Goal: Task Accomplishment & Management: Use online tool/utility

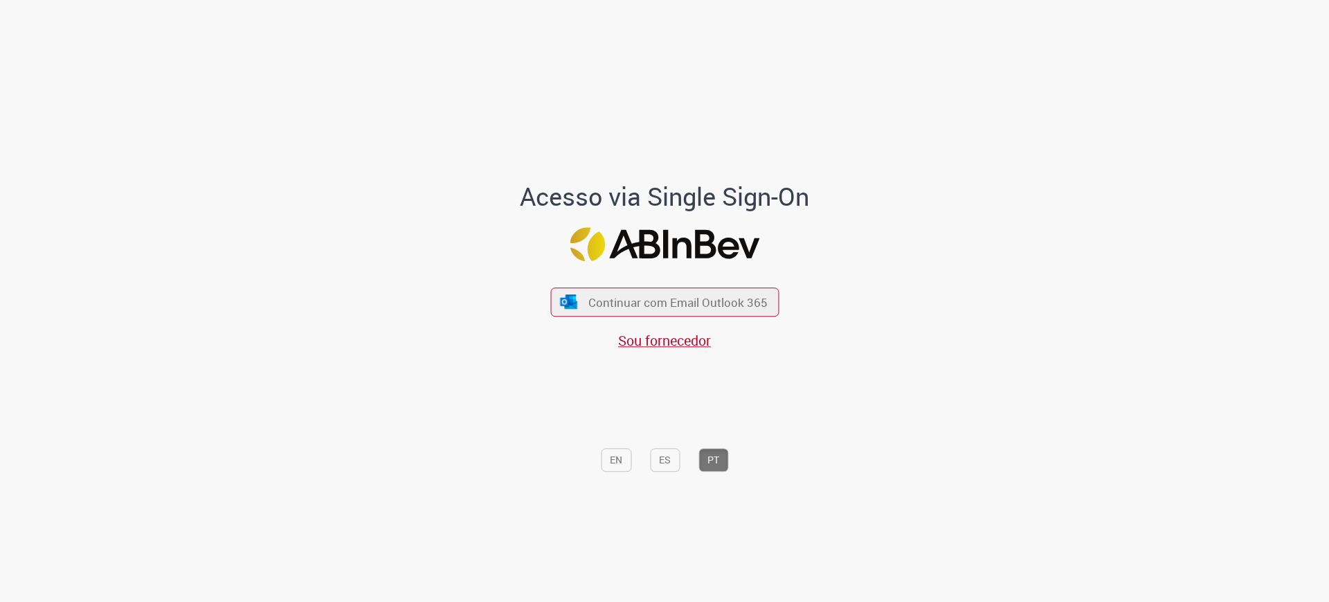
click at [681, 352] on div "EN ES PT" at bounding box center [665, 414] width 384 height 129
click at [681, 342] on span "Sou fornecedor" at bounding box center [664, 340] width 93 height 19
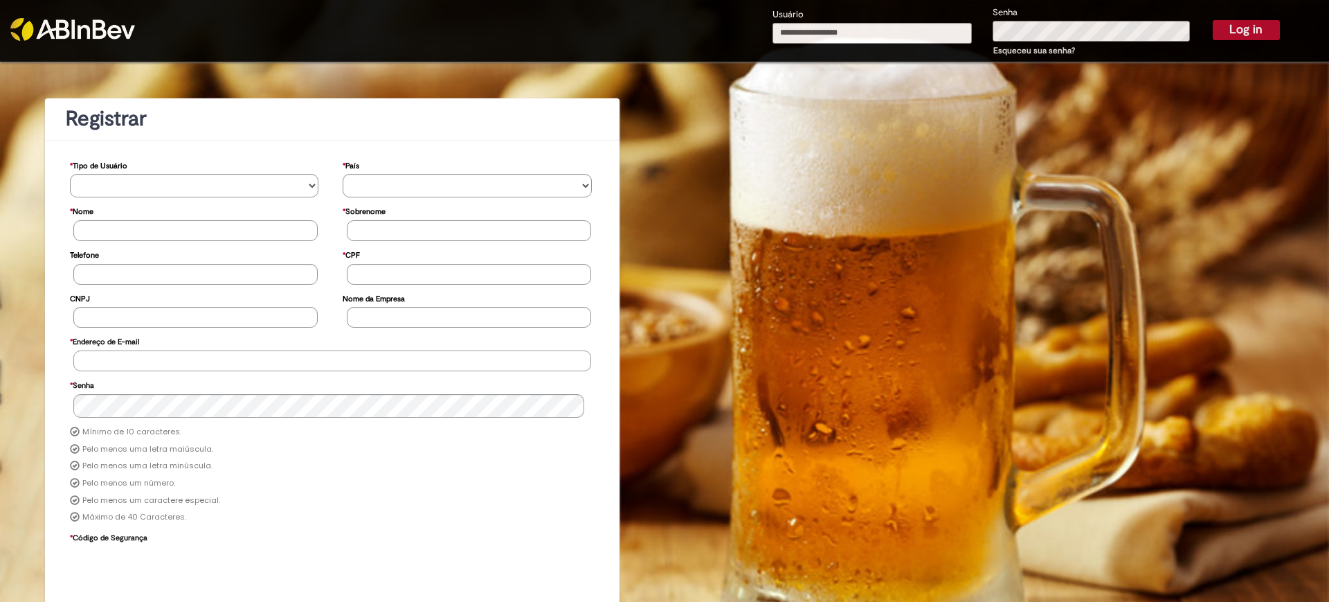
type input "**********"
click at [1233, 31] on button "Log in" at bounding box center [1246, 29] width 67 height 19
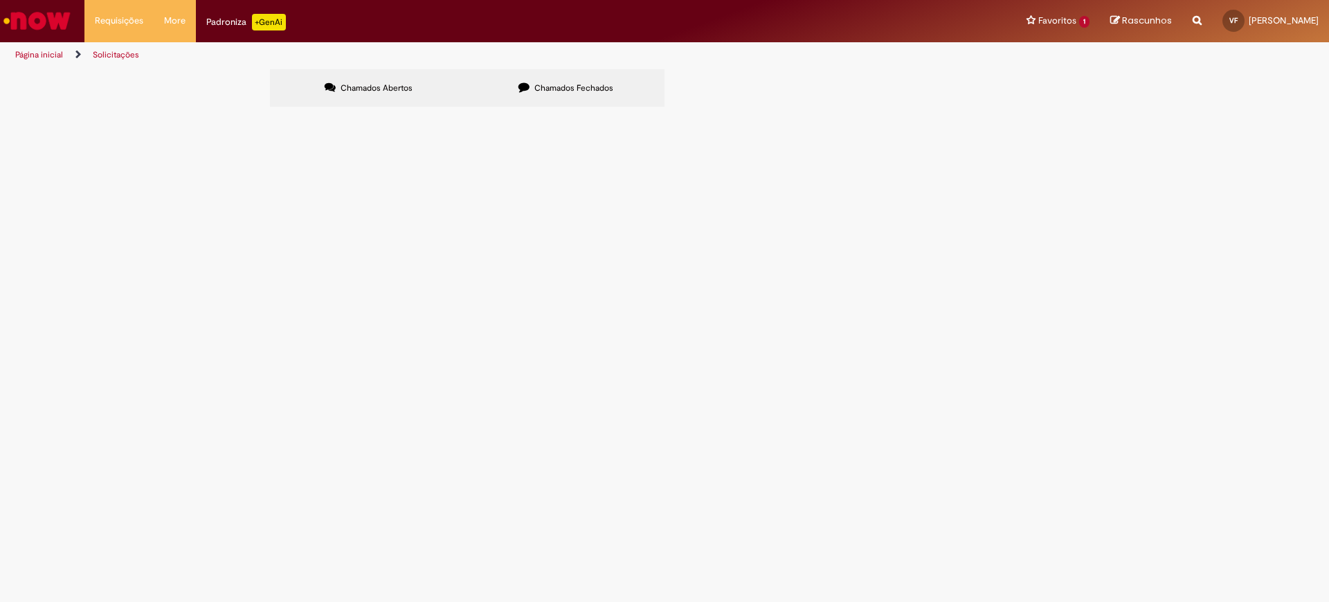
click at [36, 21] on img "Ir para a Homepage" at bounding box center [36, 21] width 71 height 28
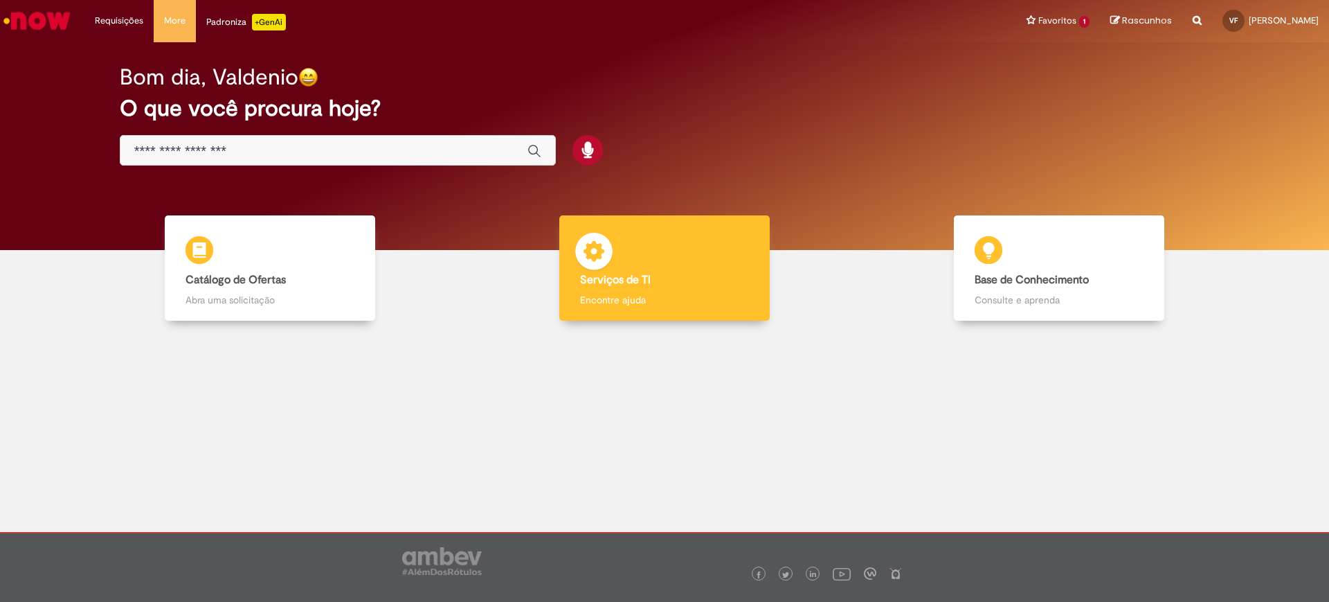
click at [647, 275] on b "Serviços de TI" at bounding box center [615, 280] width 71 height 14
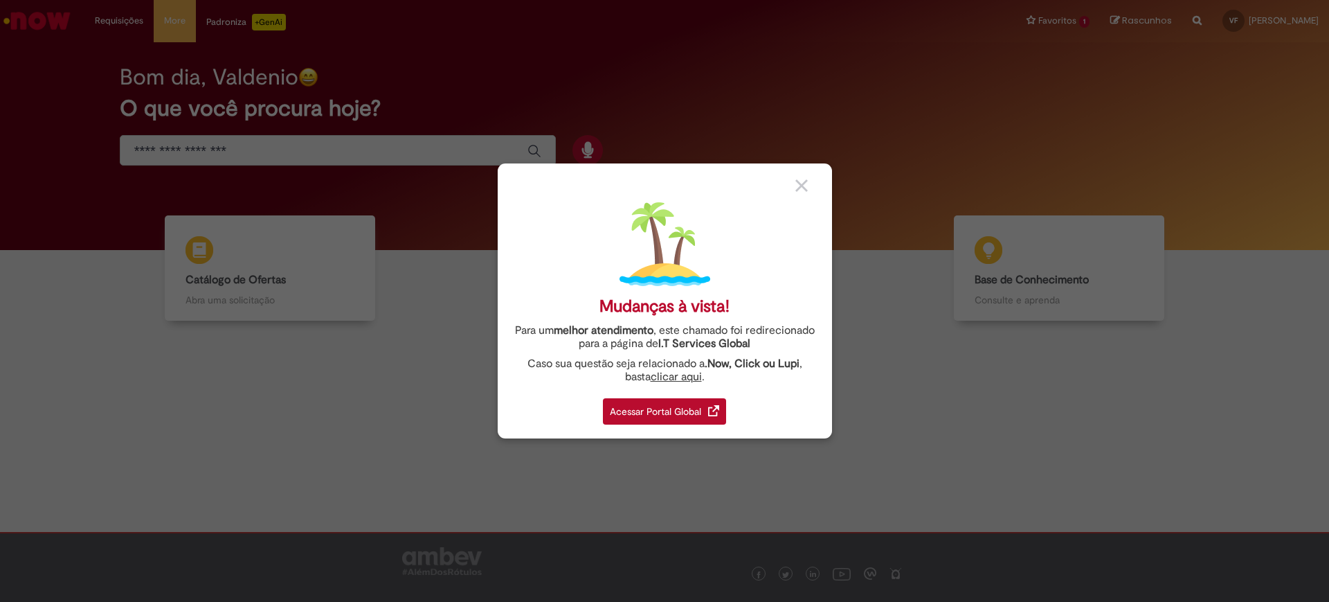
click at [807, 186] on img at bounding box center [801, 185] width 12 height 12
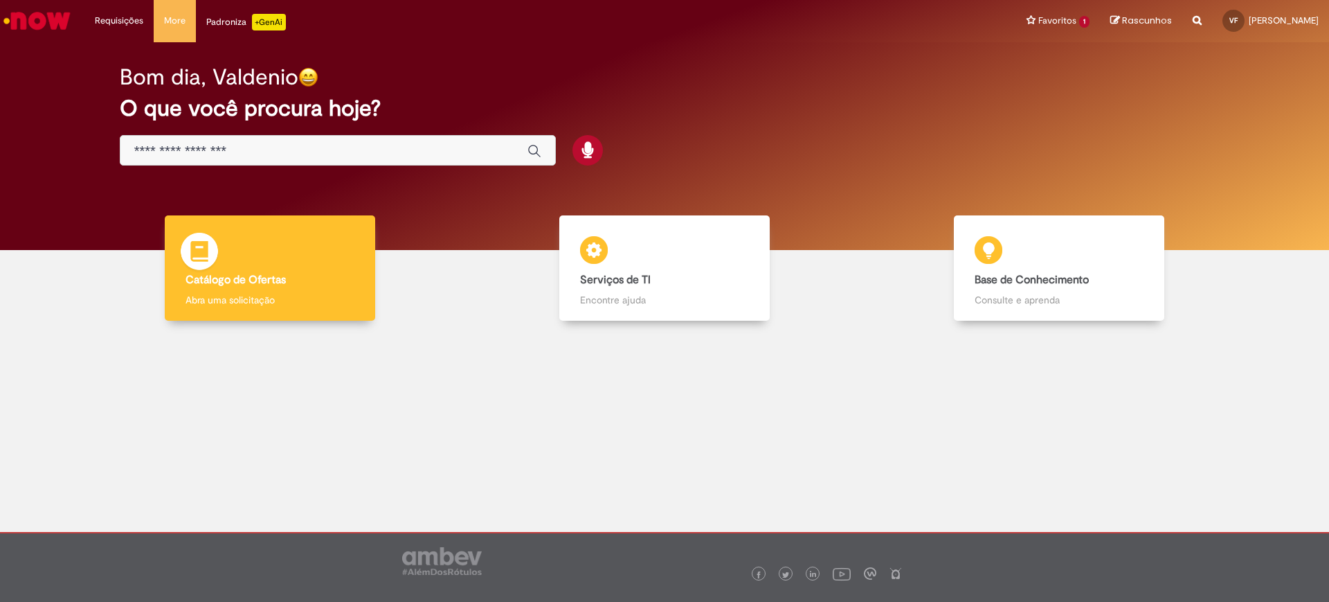
click at [291, 269] on div "Catálogo de Ofertas Catálogo de Ofertas Abra uma solicitação" at bounding box center [270, 268] width 210 height 106
